Goal: Task Accomplishment & Management: Use online tool/utility

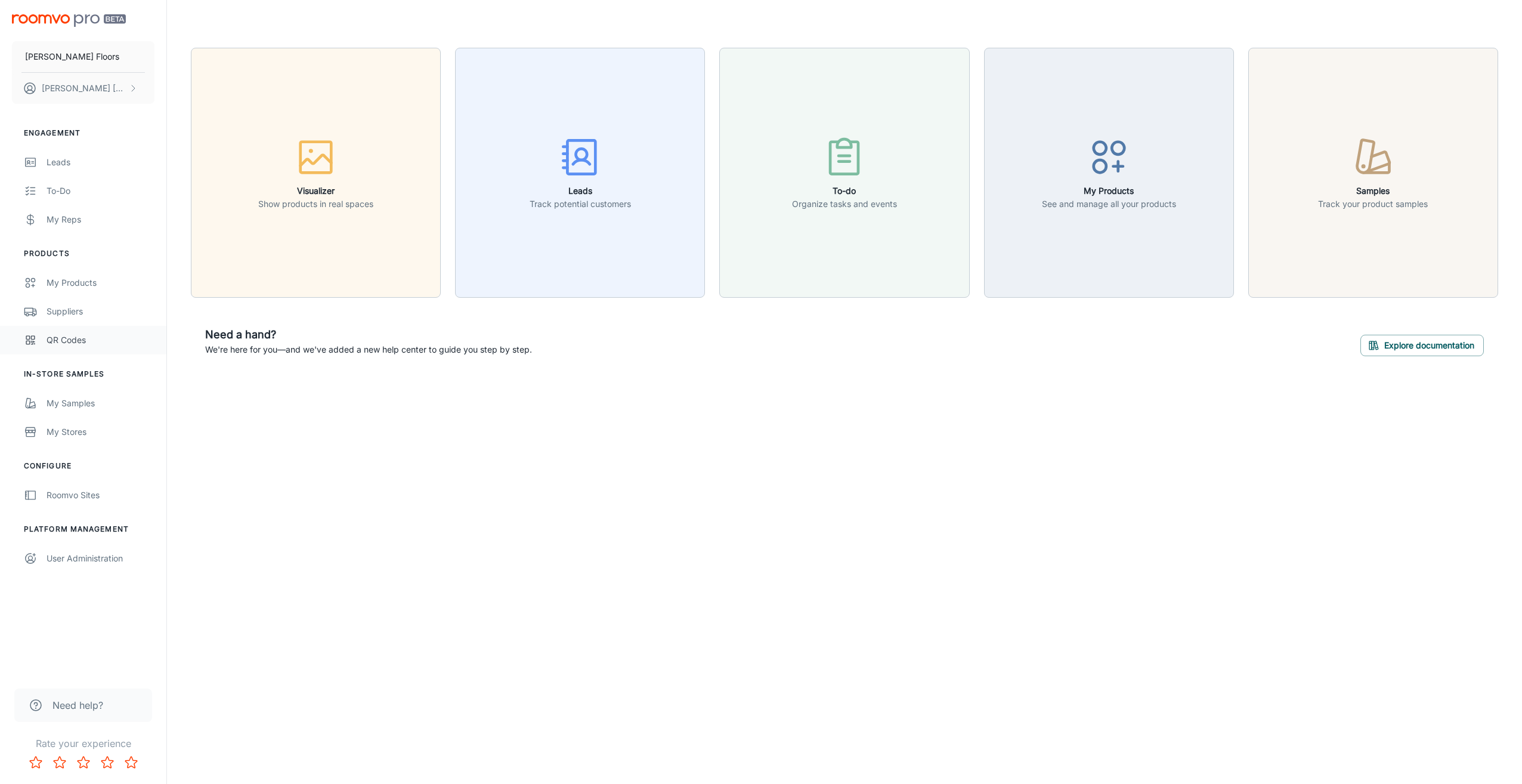
click at [71, 346] on div "QR Codes" at bounding box center [100, 340] width 108 height 13
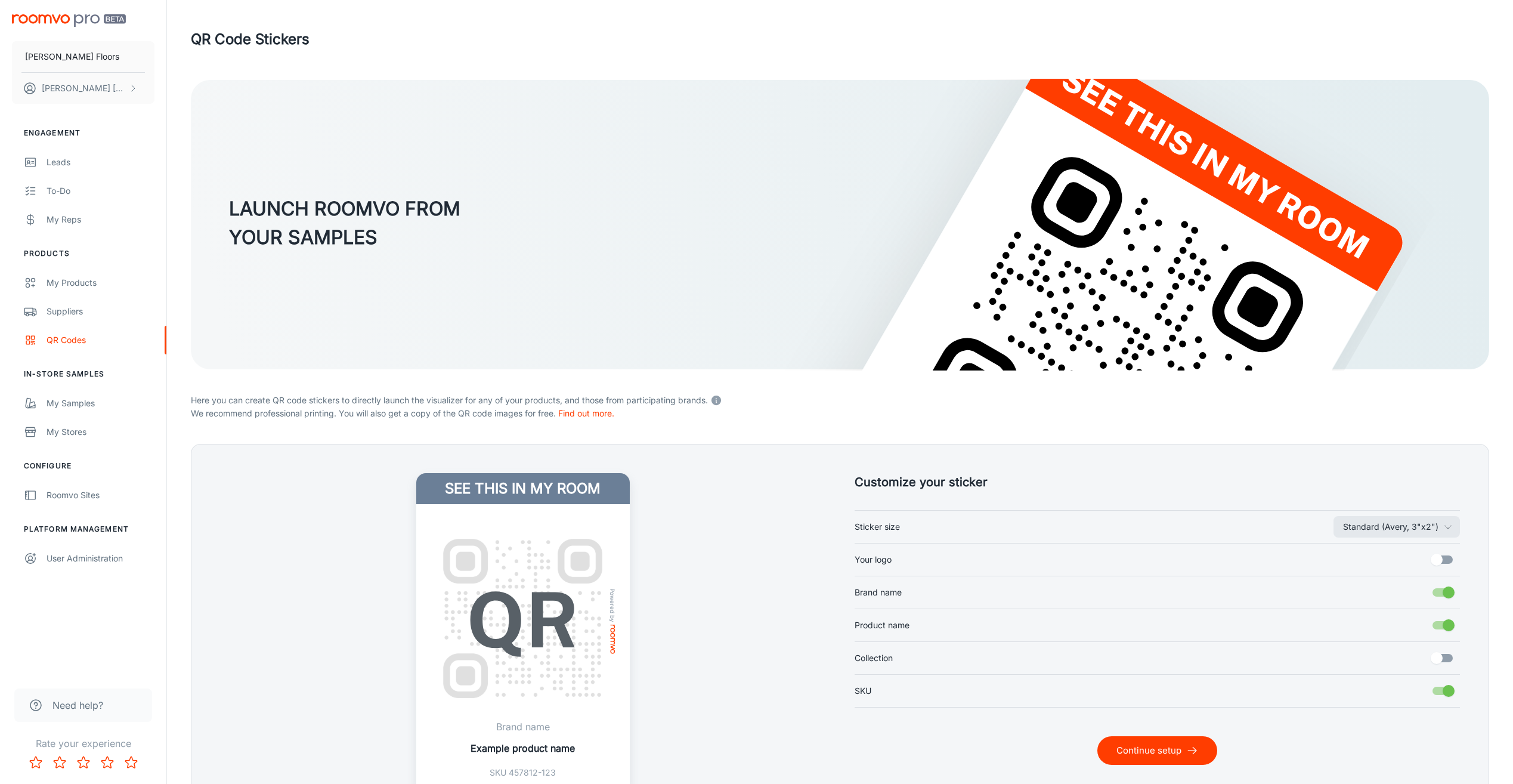
click at [891, 559] on span "Your logo" at bounding box center [873, 559] width 37 height 13
click at [1403, 559] on input "Your logo" at bounding box center [1437, 560] width 68 height 23
checkbox input "true"
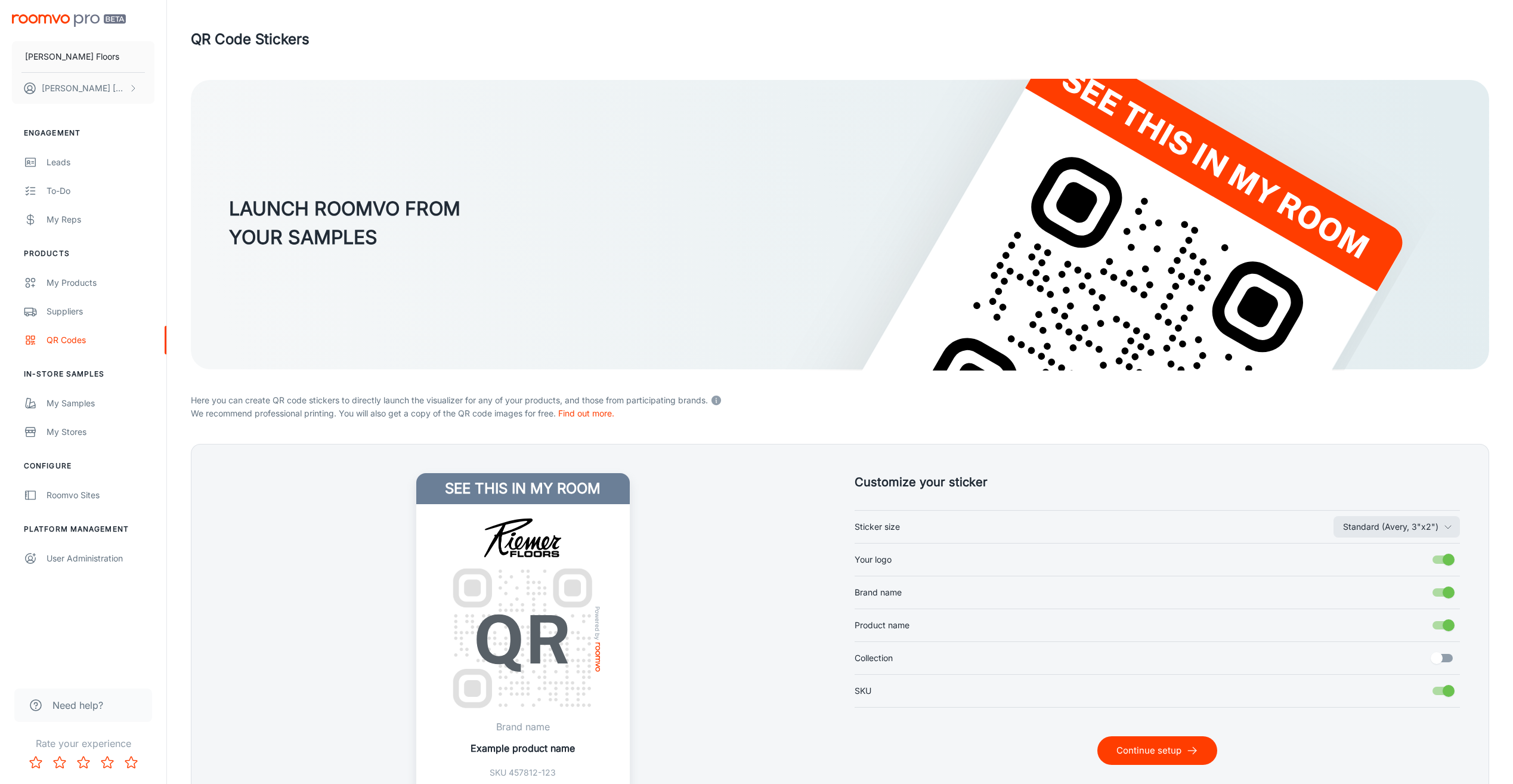
click at [1198, 752] on button "Continue setup" at bounding box center [1158, 750] width 120 height 28
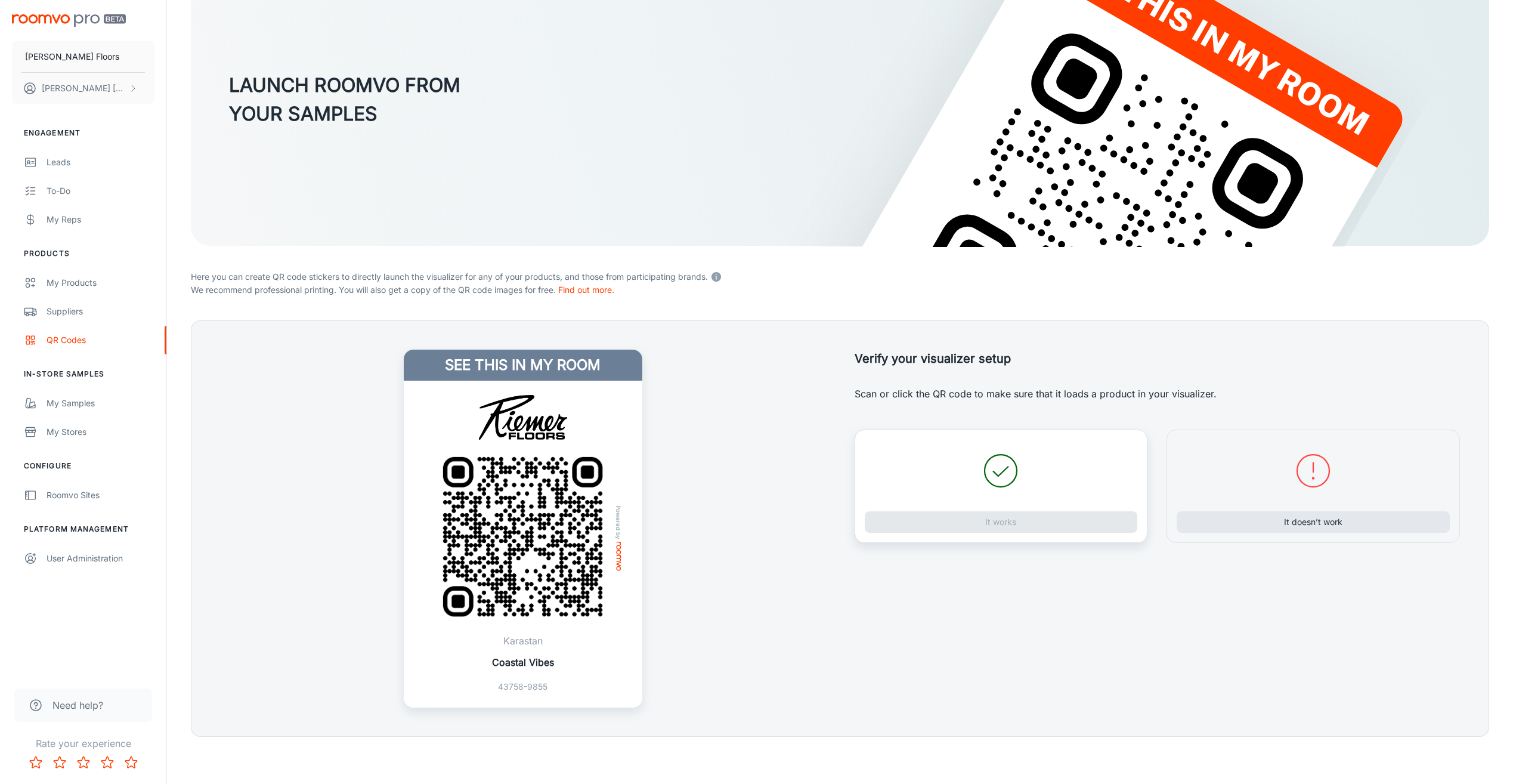
scroll to position [124, 0]
click at [959, 525] on button "It works" at bounding box center [1002, 521] width 273 height 22
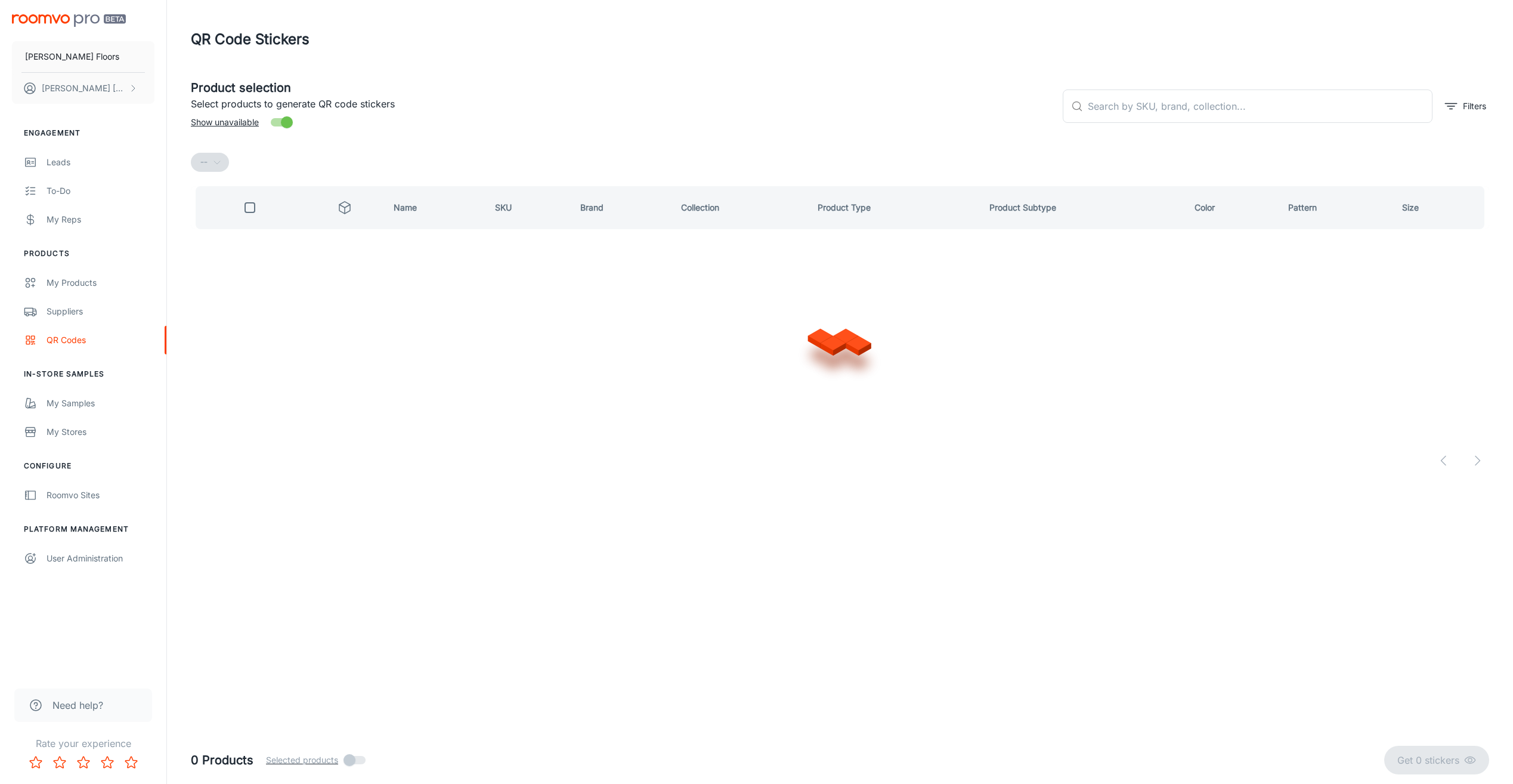
scroll to position [0, 0]
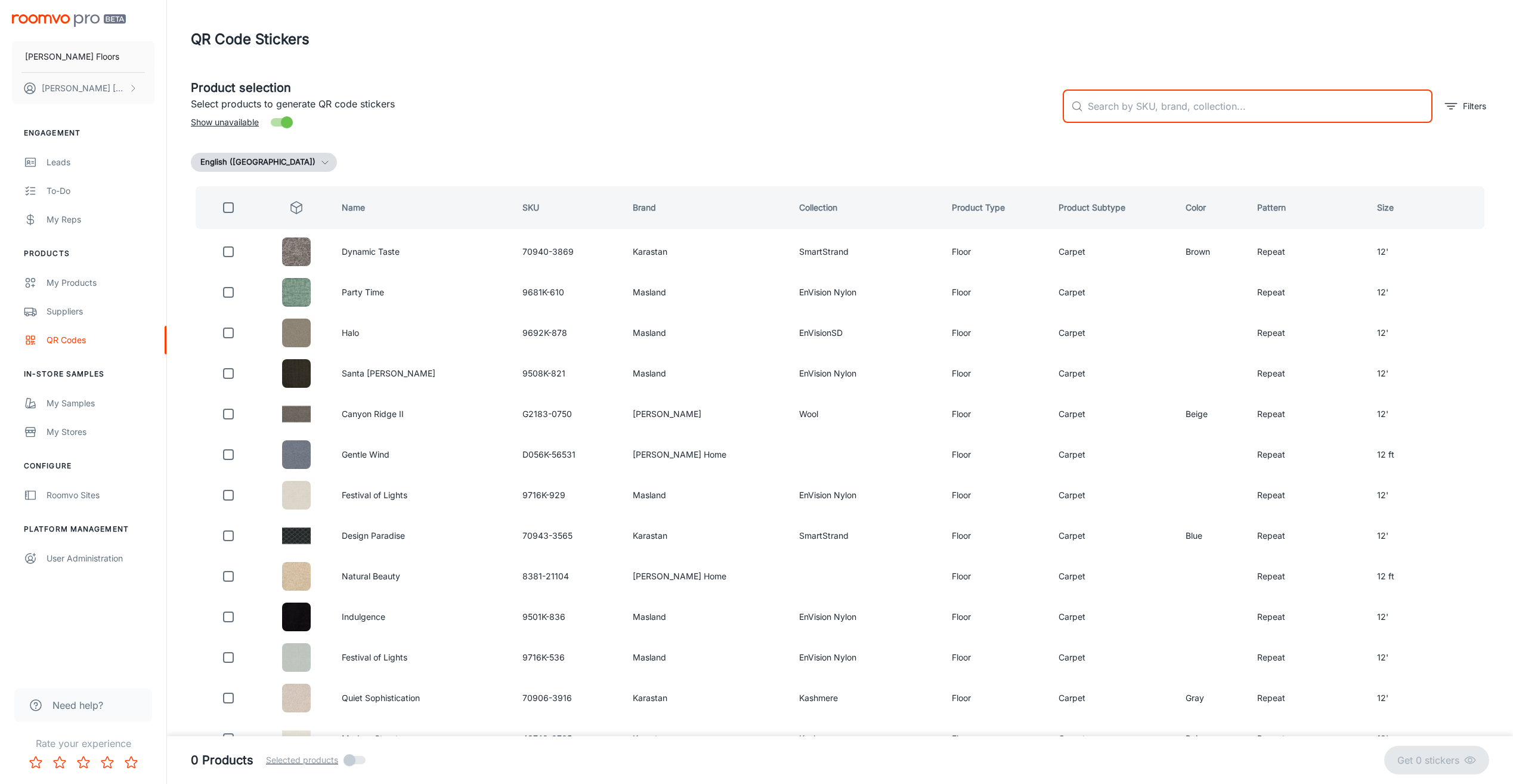
click at [1122, 112] on input "text" at bounding box center [1261, 106] width 345 height 33
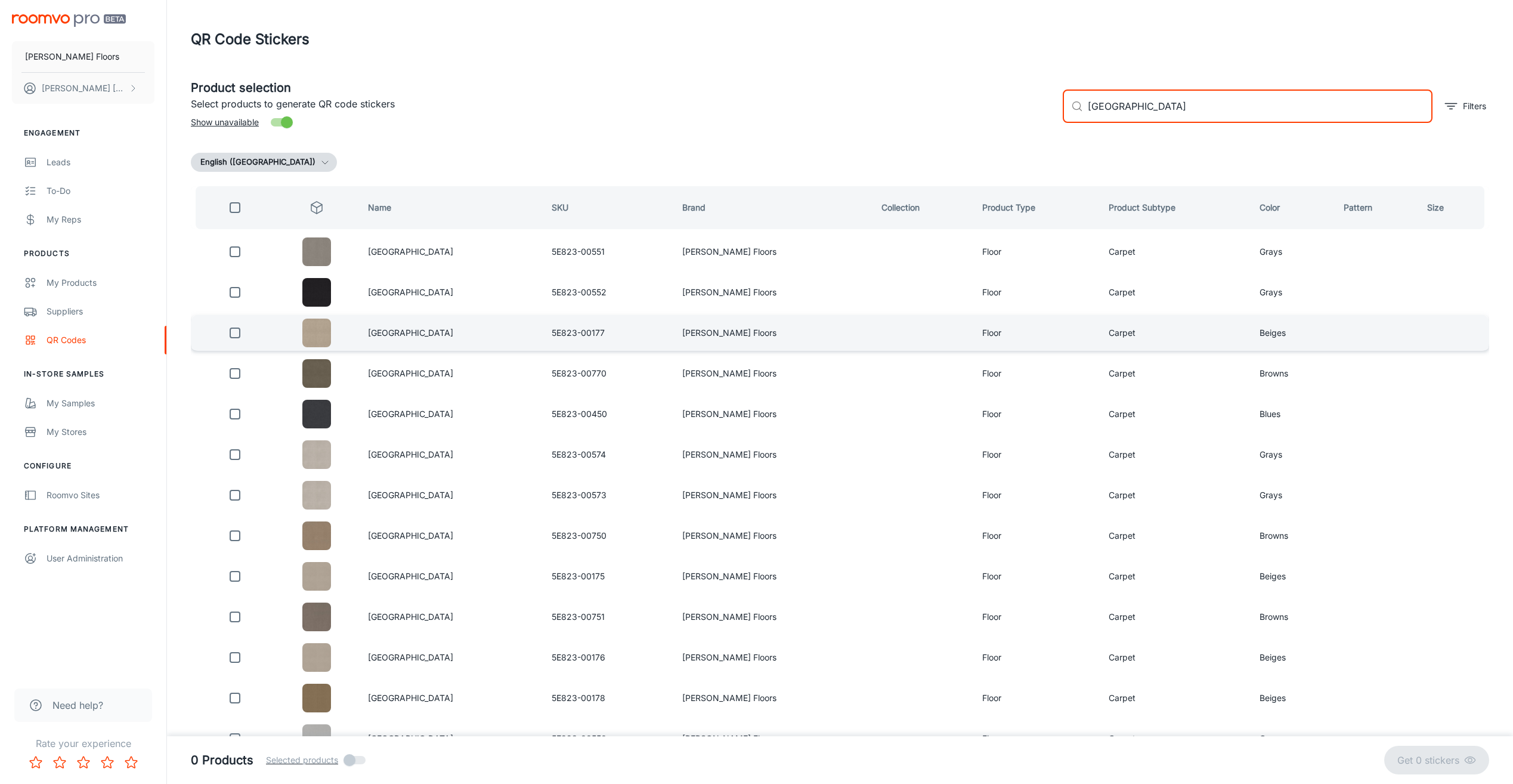
type input "[GEOGRAPHIC_DATA]"
click at [241, 332] on input "checkbox" at bounding box center [235, 333] width 23 height 23
checkbox input "true"
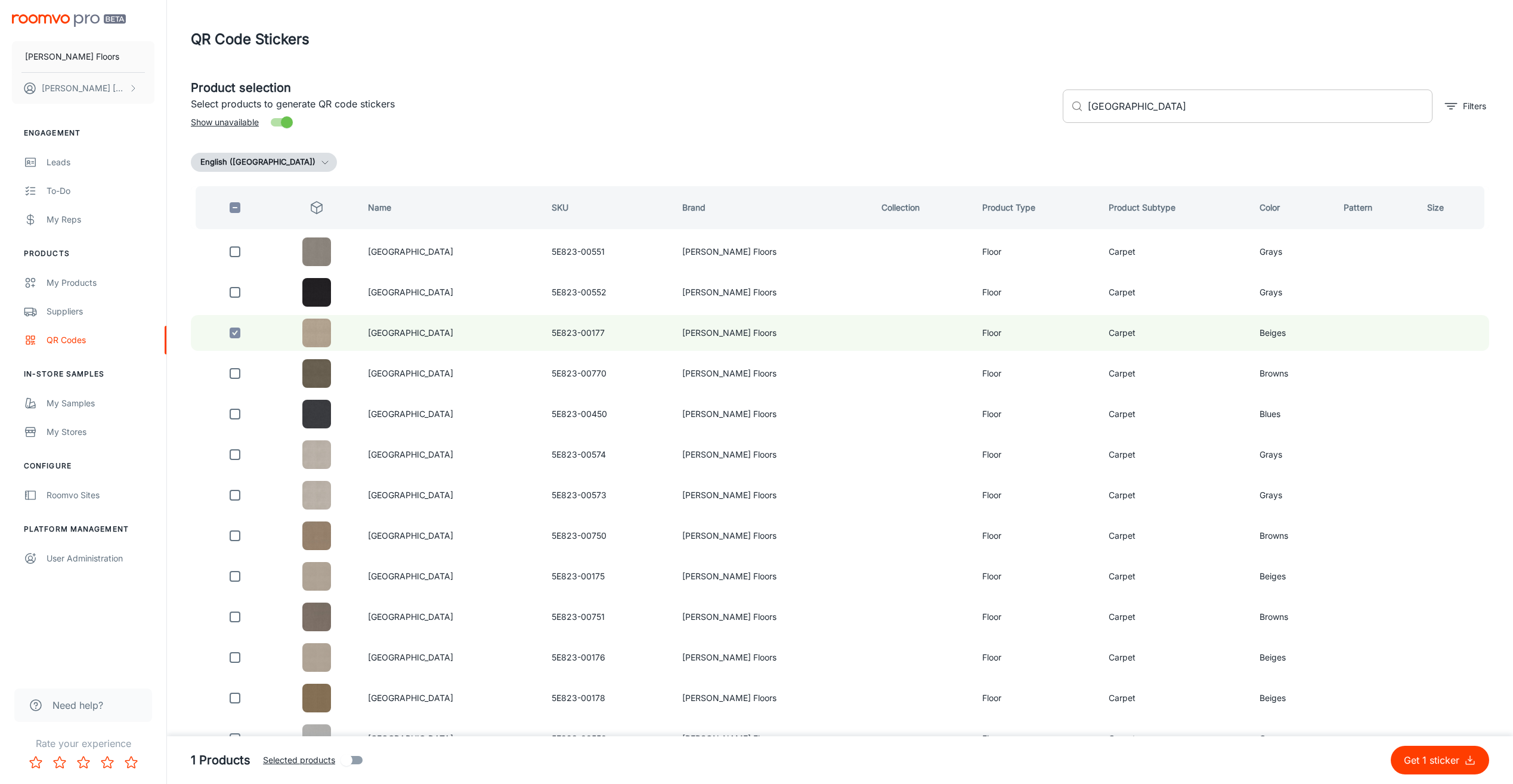
drag, startPoint x: 1141, startPoint y: 114, endPoint x: 1077, endPoint y: 112, distance: 64.0
click at [1079, 112] on div "​ cedar city ​" at bounding box center [1248, 106] width 370 height 33
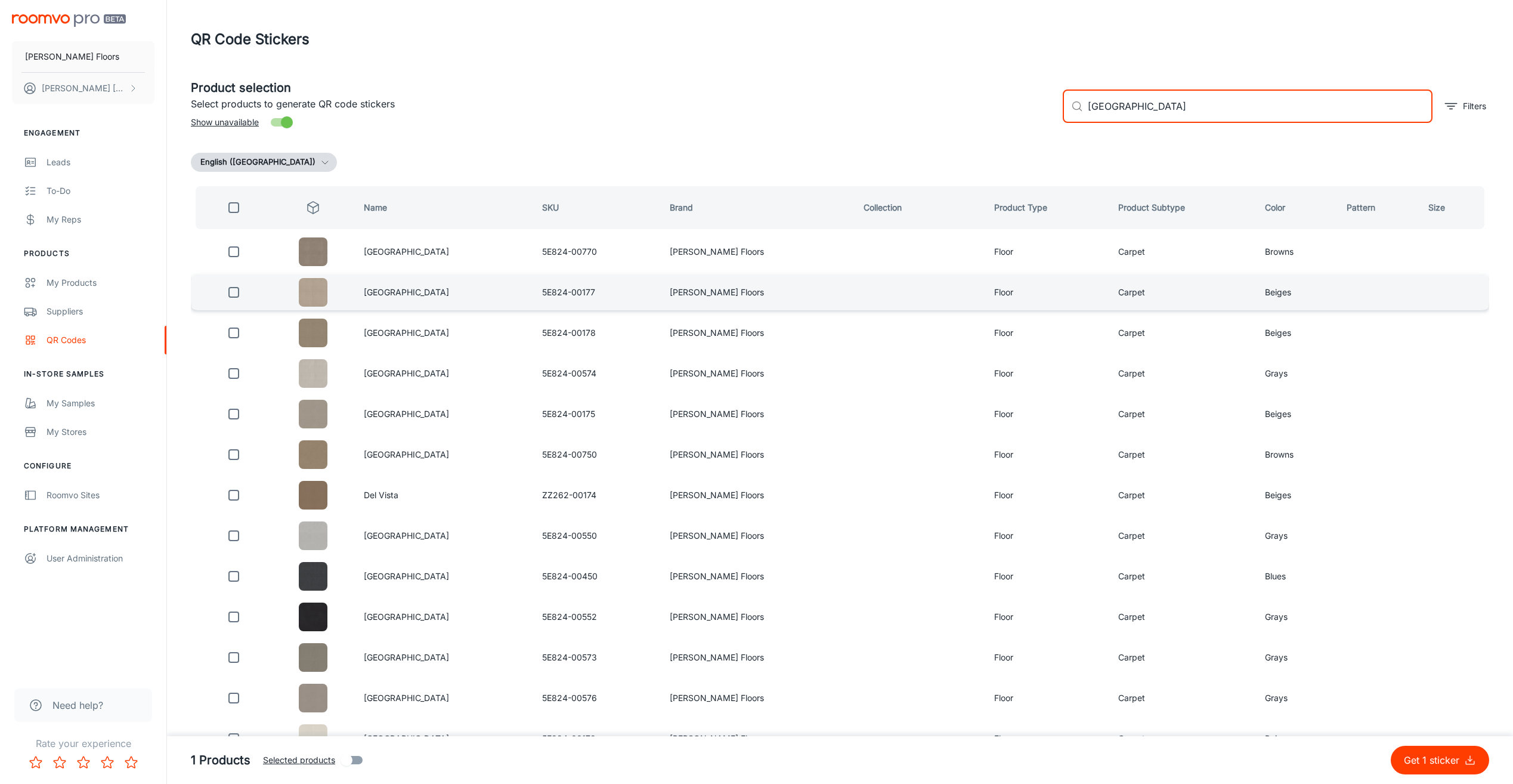
type input "[GEOGRAPHIC_DATA]"
click at [233, 294] on input "checkbox" at bounding box center [233, 291] width 23 height 23
checkbox input "true"
drag, startPoint x: 1091, startPoint y: 112, endPoint x: 1085, endPoint y: 111, distance: 6.1
click at [1085, 111] on div "​ sierra vista ​" at bounding box center [1248, 106] width 370 height 33
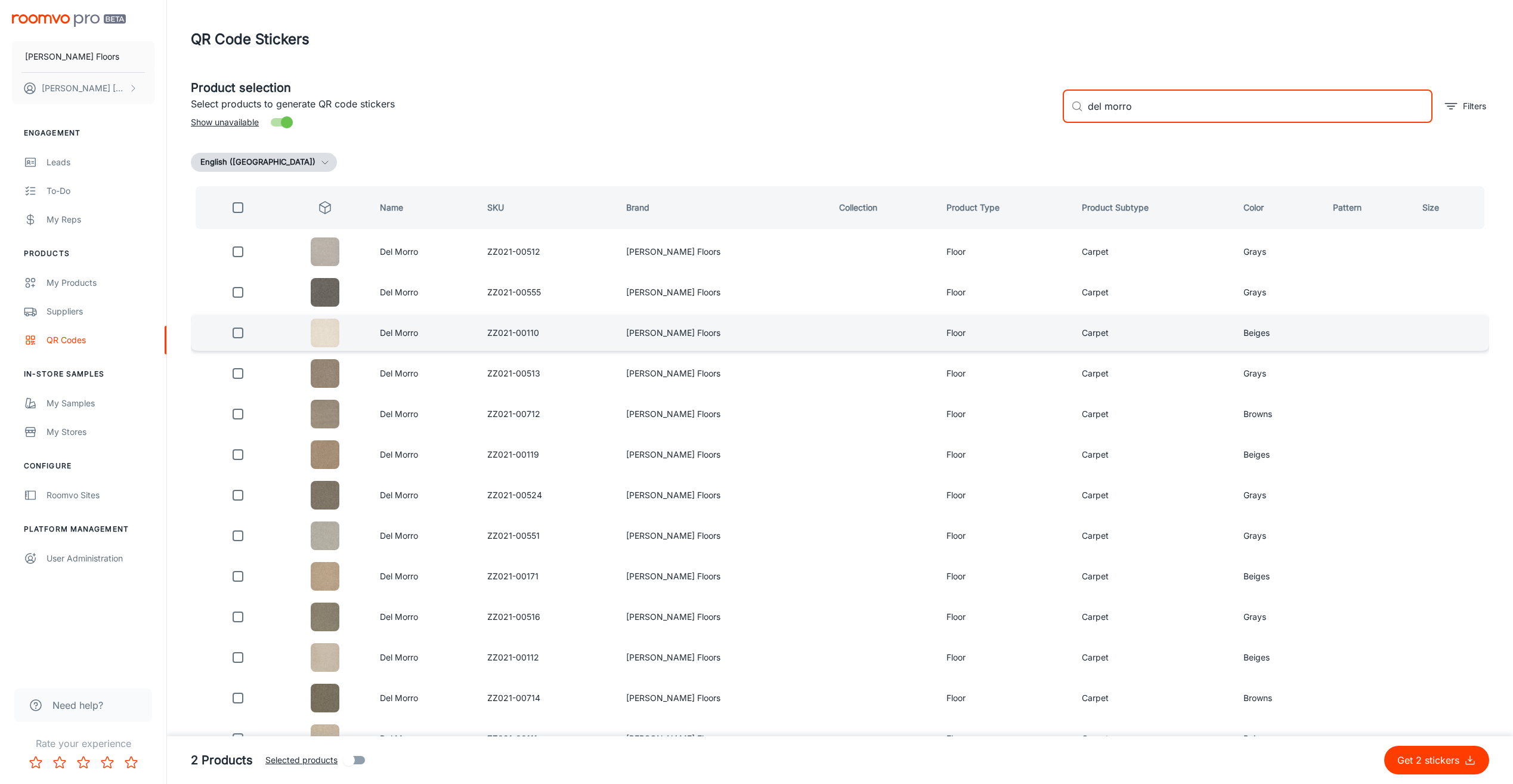
type input "del morro"
click at [242, 333] on input "checkbox" at bounding box center [237, 333] width 23 height 23
checkbox input "true"
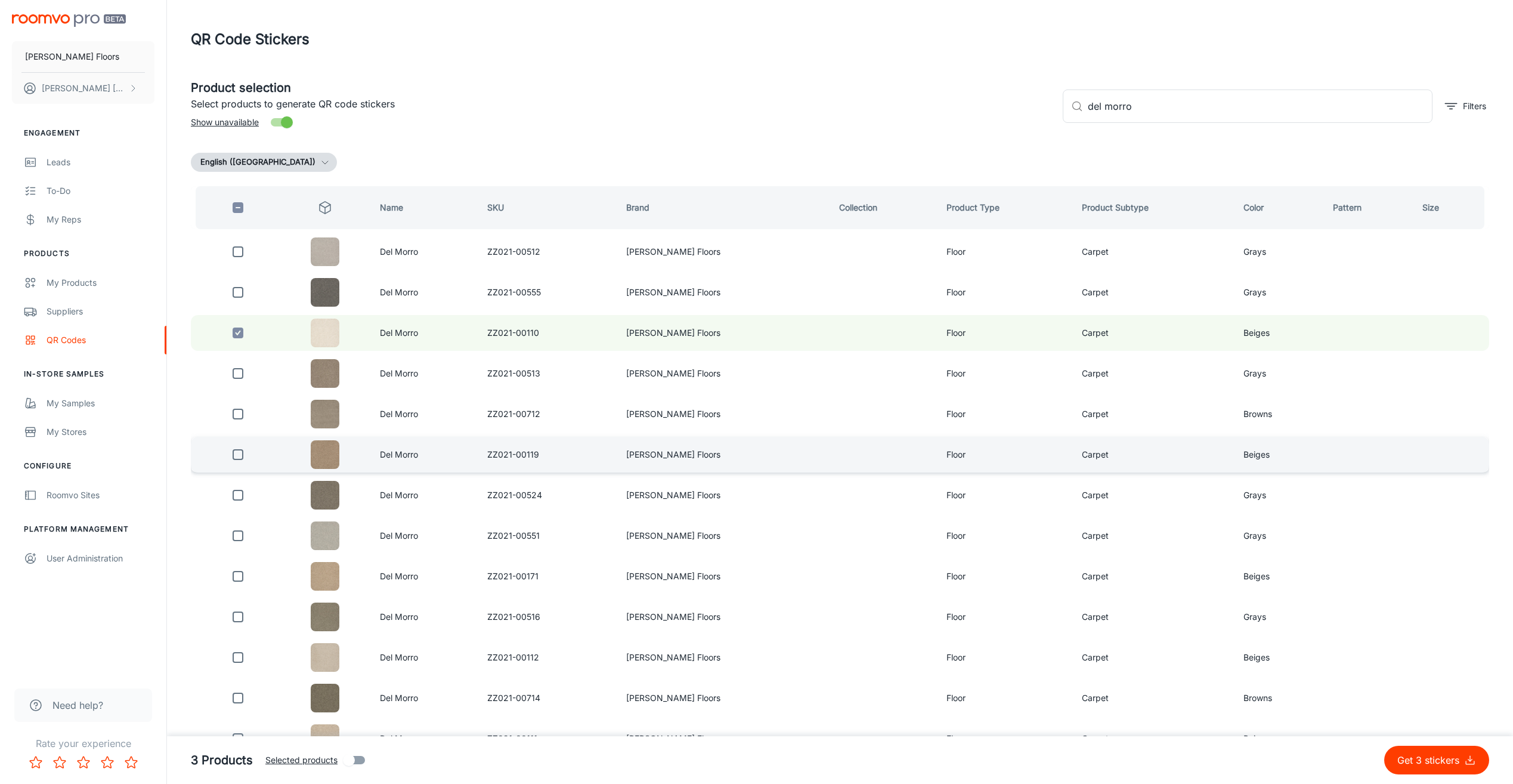
click at [239, 457] on input "checkbox" at bounding box center [237, 454] width 23 height 23
checkbox input "true"
drag, startPoint x: 1099, startPoint y: 113, endPoint x: 1080, endPoint y: 112, distance: 19.0
click at [1081, 112] on div "​ del morro ​" at bounding box center [1248, 106] width 370 height 33
click at [244, 328] on input "checkbox" at bounding box center [237, 333] width 23 height 23
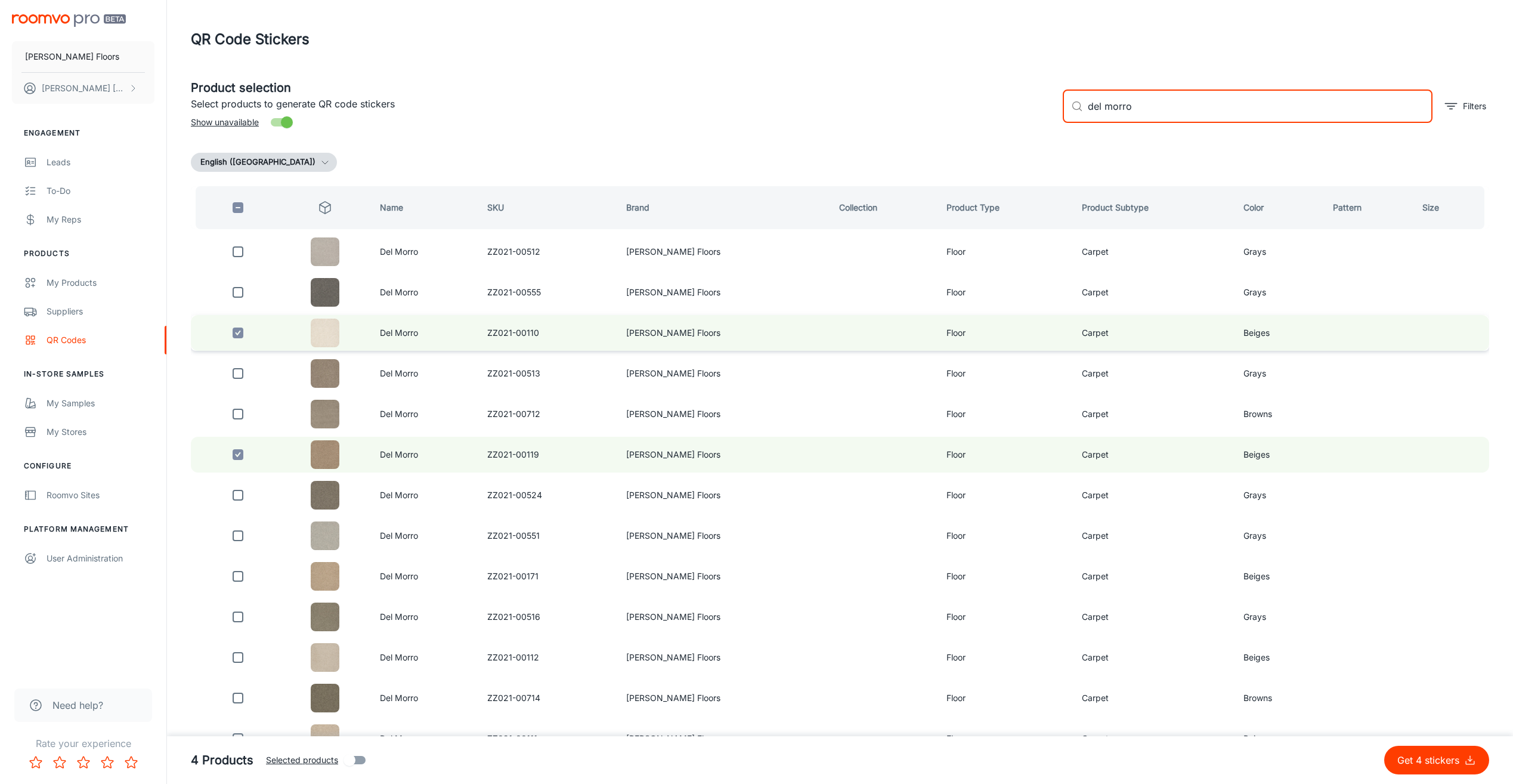
checkbox input "false"
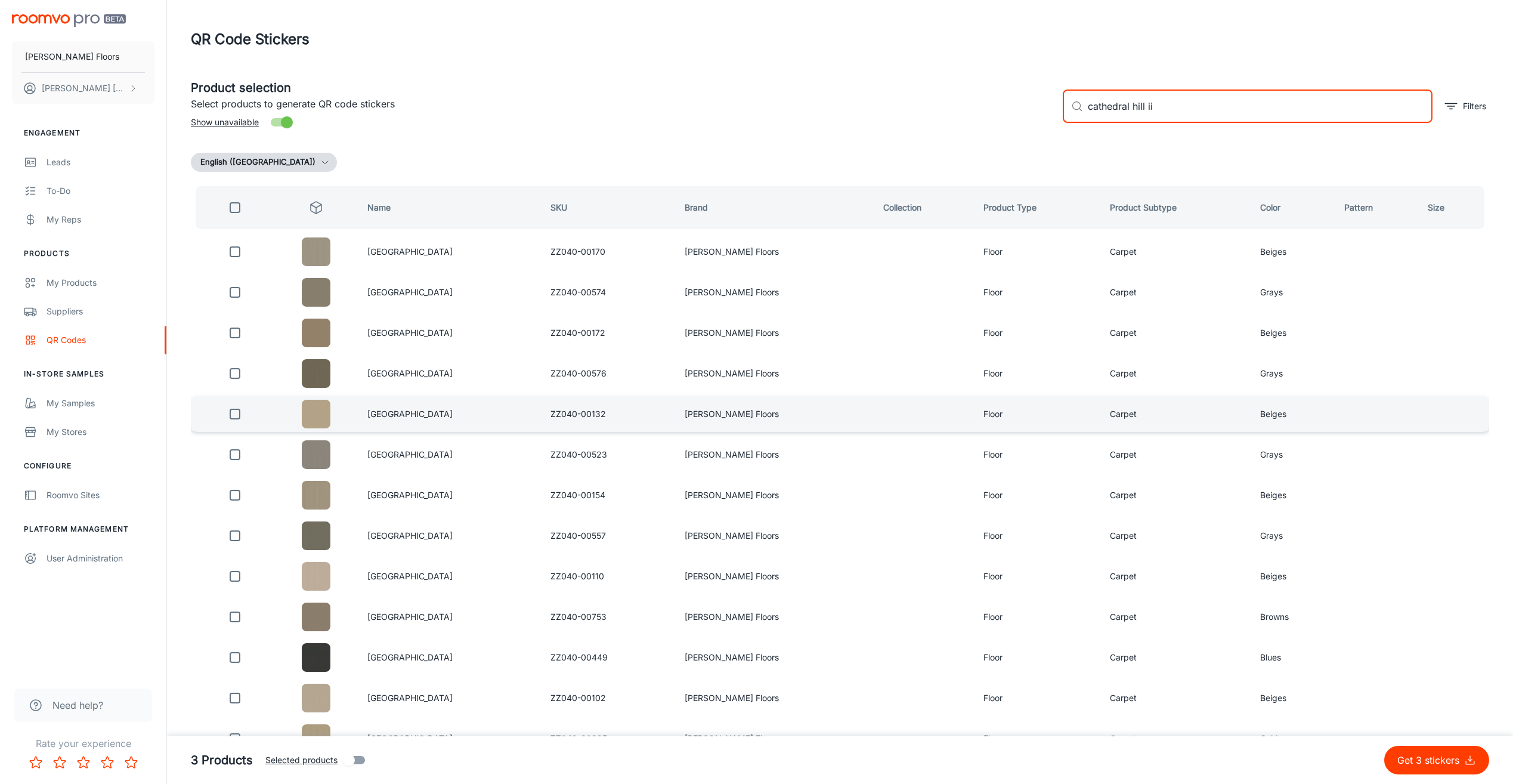
type input "cathedral hill ii"
click at [239, 417] on input "checkbox" at bounding box center [235, 413] width 23 height 23
checkbox input "true"
drag, startPoint x: 1157, startPoint y: 99, endPoint x: 1030, endPoint y: 96, distance: 127.0
click at [1030, 96] on div "Product selection Select products to generate QR code stickers Show unavailable…" at bounding box center [835, 102] width 1308 height 65
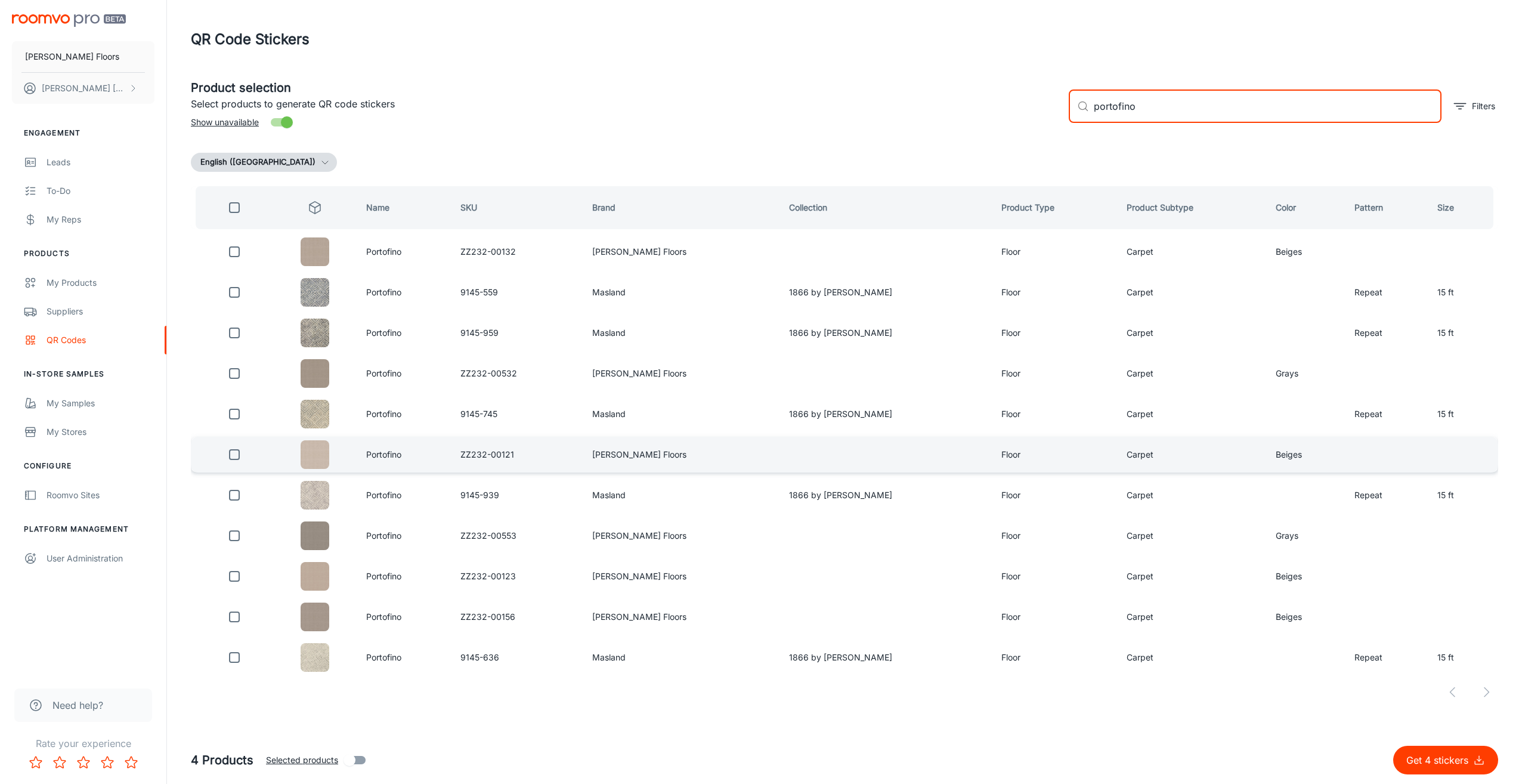
type input "portofino"
click at [240, 455] on input "checkbox" at bounding box center [234, 454] width 23 height 23
checkbox input "true"
drag, startPoint x: 1121, startPoint y: 108, endPoint x: 1088, endPoint y: 110, distance: 33.1
click at [1088, 110] on div "​ portofino ​" at bounding box center [1255, 106] width 373 height 33
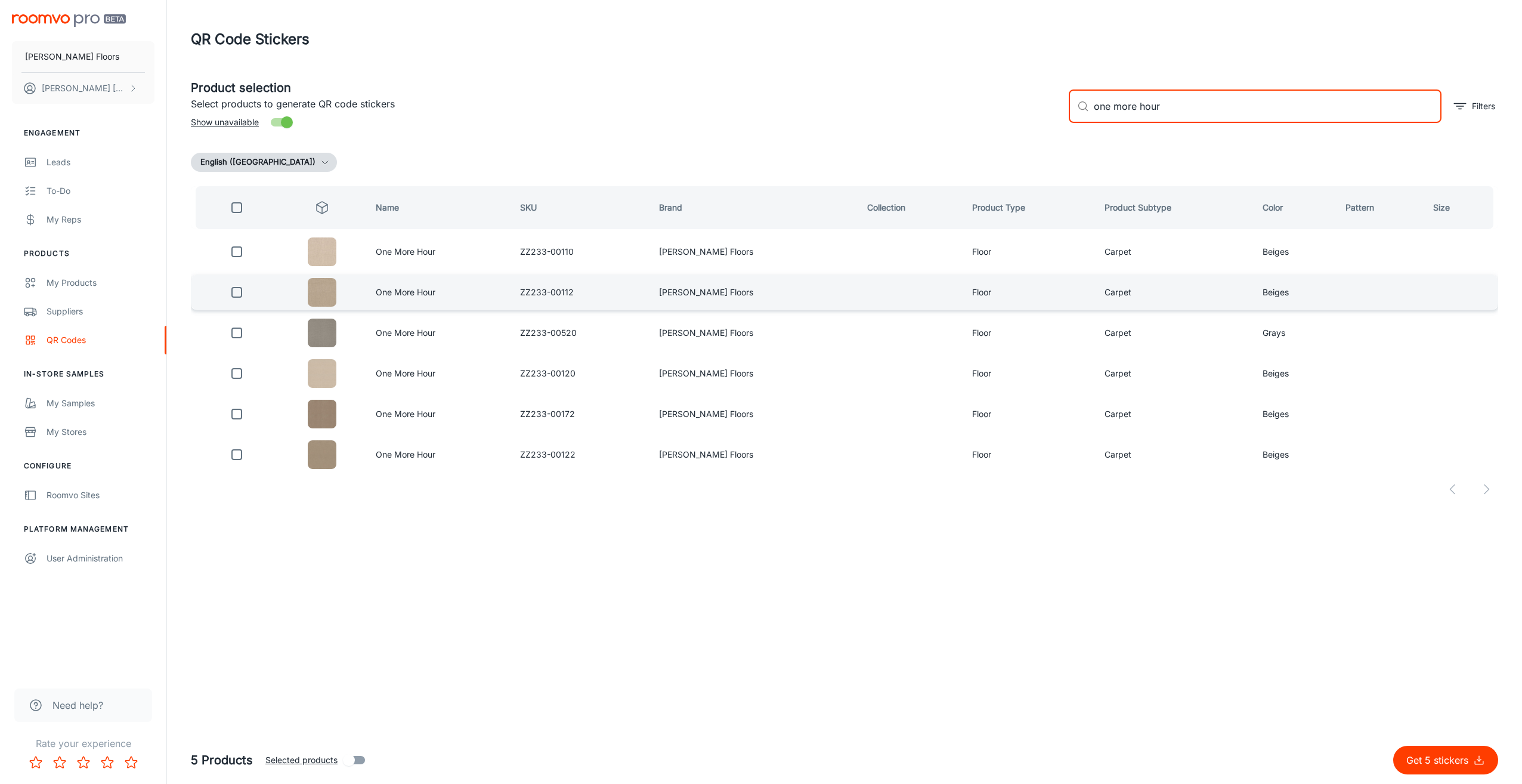
type input "one more hour"
click at [236, 294] on input "checkbox" at bounding box center [236, 291] width 23 height 23
checkbox input "true"
drag, startPoint x: 1115, startPoint y: 112, endPoint x: 1095, endPoint y: 112, distance: 20.0
click at [1093, 112] on div "​ one more hour ​" at bounding box center [1255, 106] width 373 height 33
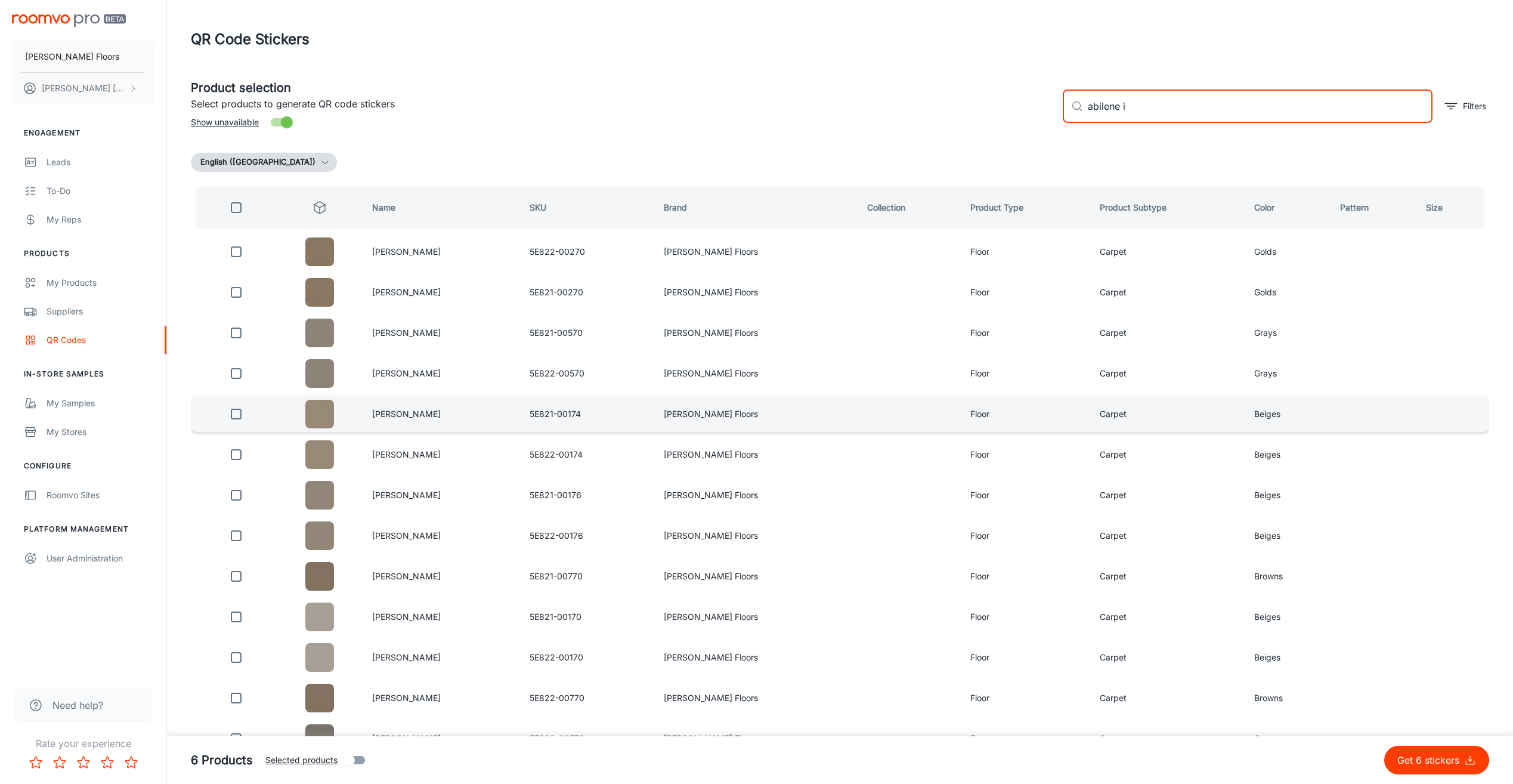
type input "abilene i"
click at [239, 409] on input "checkbox" at bounding box center [235, 413] width 23 height 23
checkbox input "true"
click at [1174, 104] on input "abilene i" at bounding box center [1261, 106] width 345 height 33
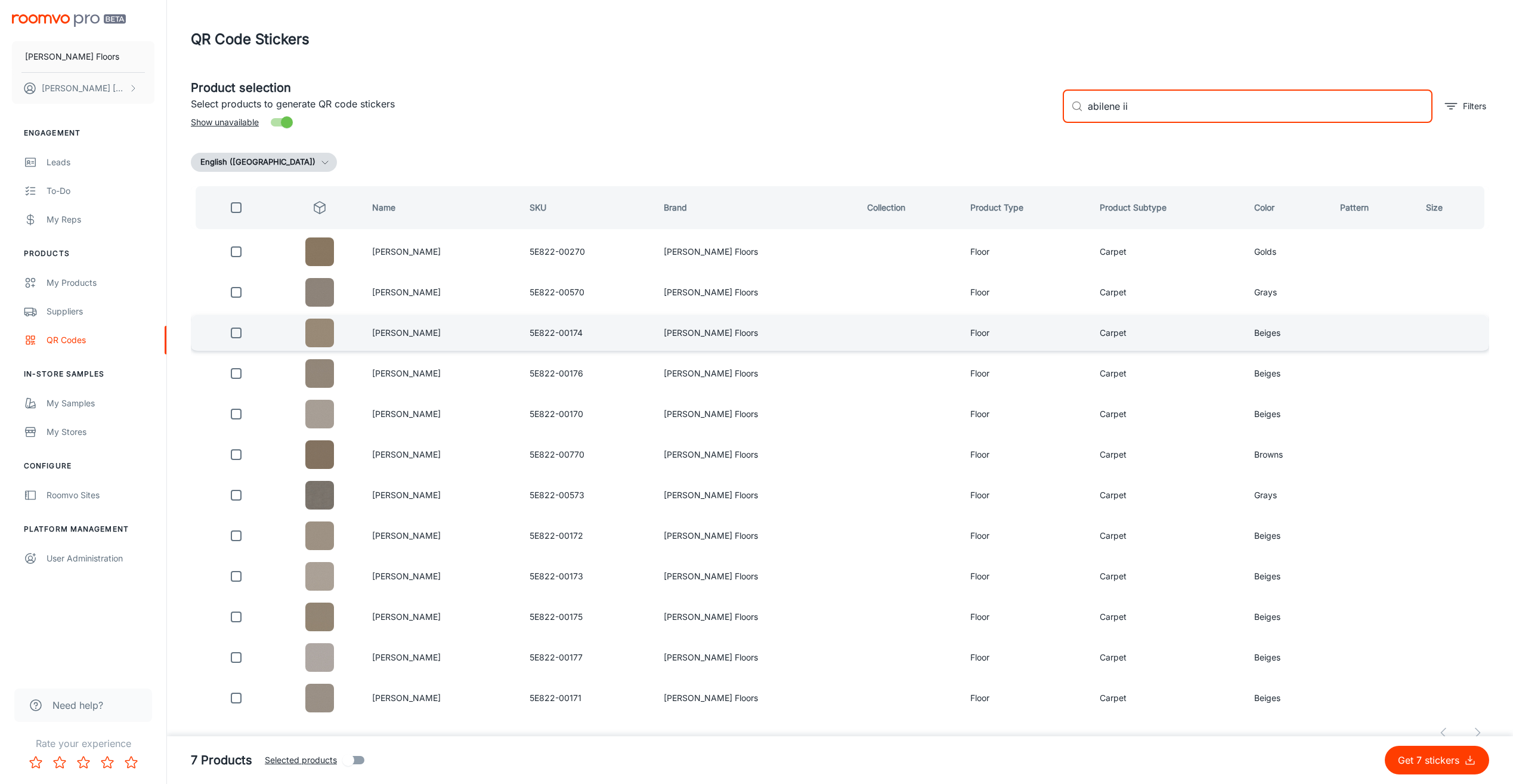
type input "abilene ii"
click at [239, 331] on input "checkbox" at bounding box center [235, 333] width 23 height 23
click at [1422, 766] on p "Get 8 stickers" at bounding box center [1430, 760] width 67 height 15
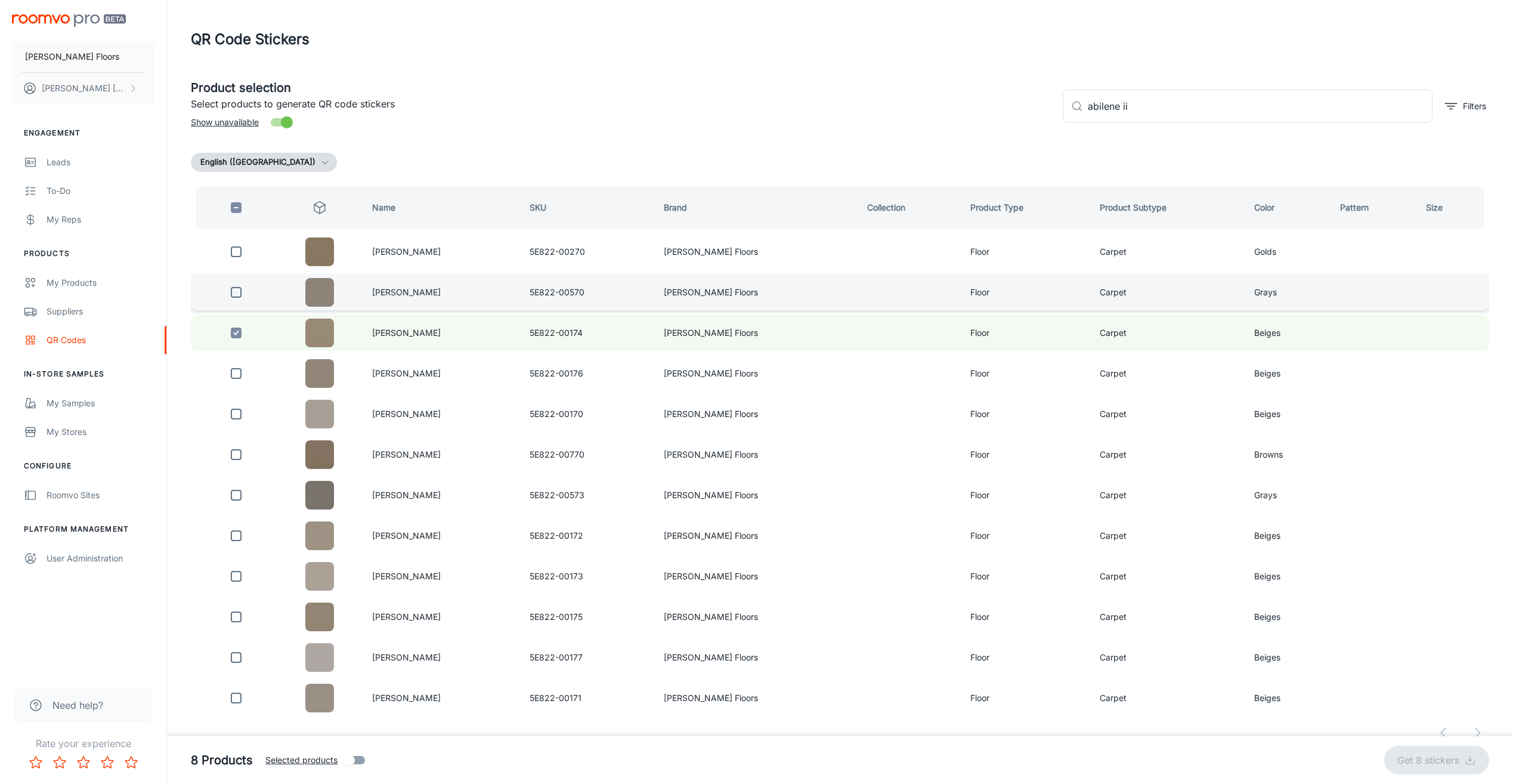
checkbox input "false"
